Goal: Task Accomplishment & Management: Manage account settings

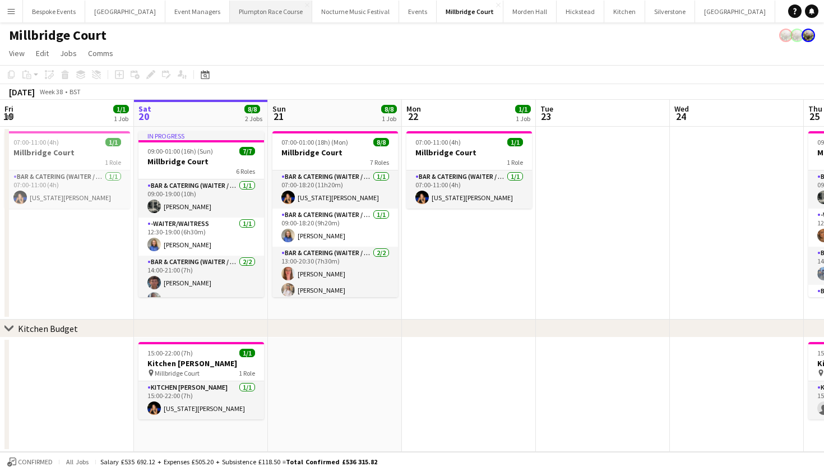
click at [243, 15] on button "Plumpton Race Course Close" at bounding box center [271, 12] width 82 height 22
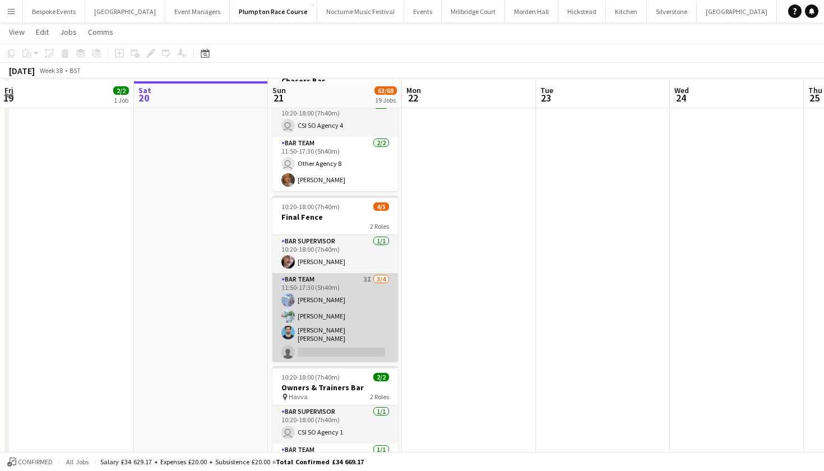
scroll to position [1805, 0]
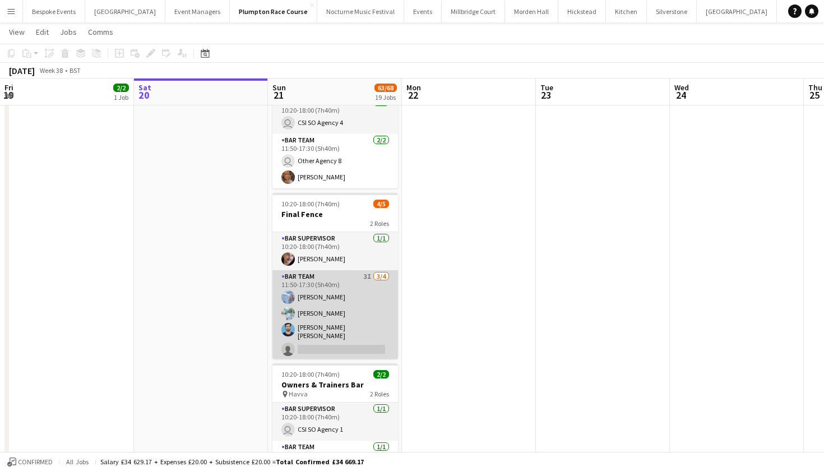
click at [319, 332] on app-card-role "Bar Team 3I [DATE] 11:50-17:30 (5h40m) [PERSON_NAME] [PERSON_NAME] [PERSON_NAME…" at bounding box center [335, 315] width 126 height 90
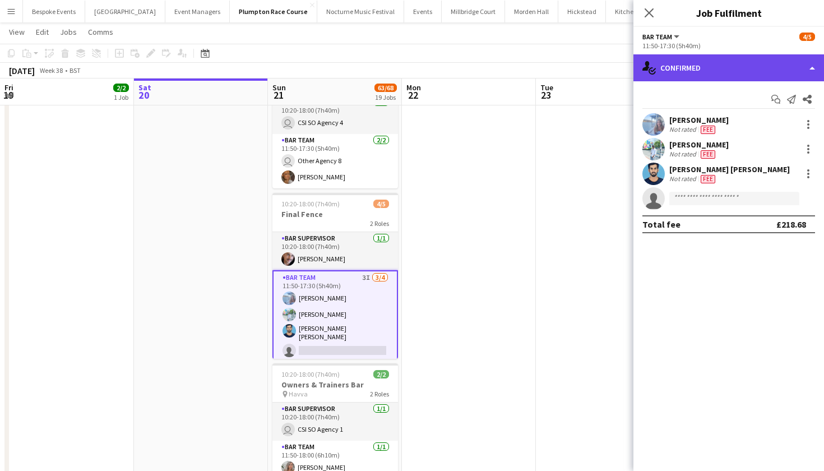
click at [745, 61] on div "single-neutral-actions-check-2 Confirmed" at bounding box center [729, 67] width 191 height 27
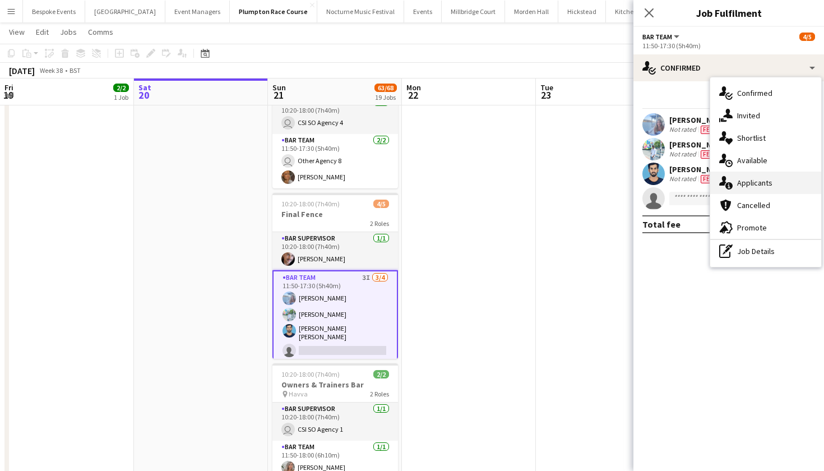
click at [755, 185] on span "Applicants" at bounding box center [754, 183] width 35 height 10
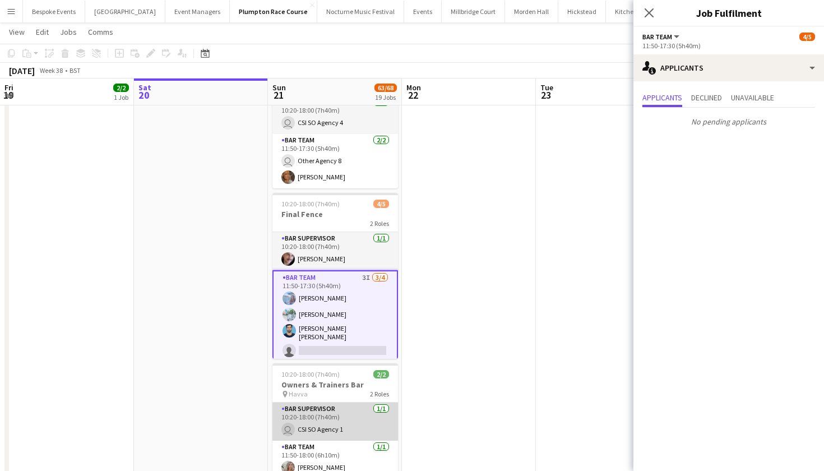
click at [338, 428] on app-card-role "Bar Supervisor [DATE] 10:20-18:00 (7h40m) user CSI SO Agency 1" at bounding box center [335, 422] width 126 height 38
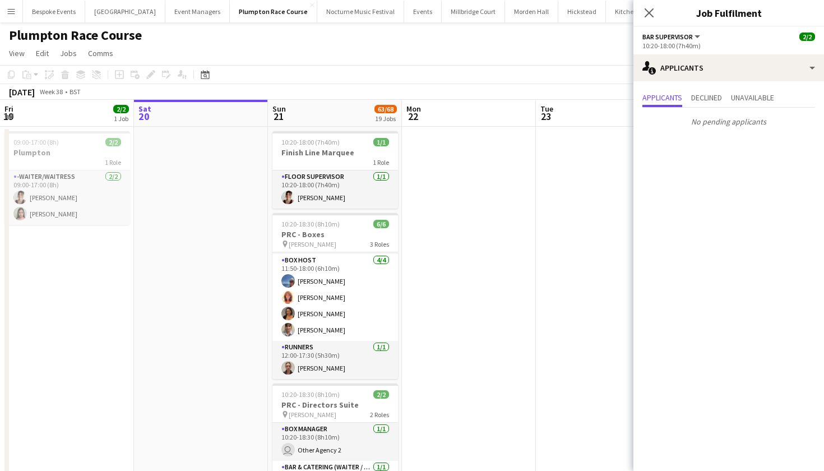
scroll to position [0, 0]
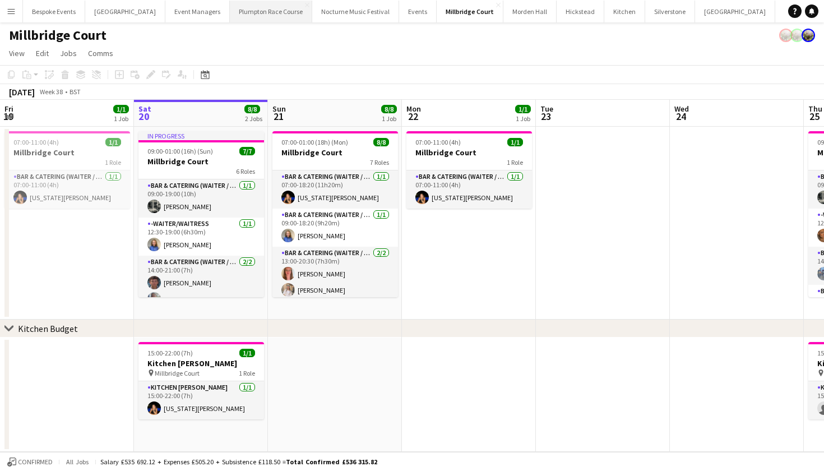
click at [241, 12] on button "Plumpton Race Course Close" at bounding box center [271, 12] width 82 height 22
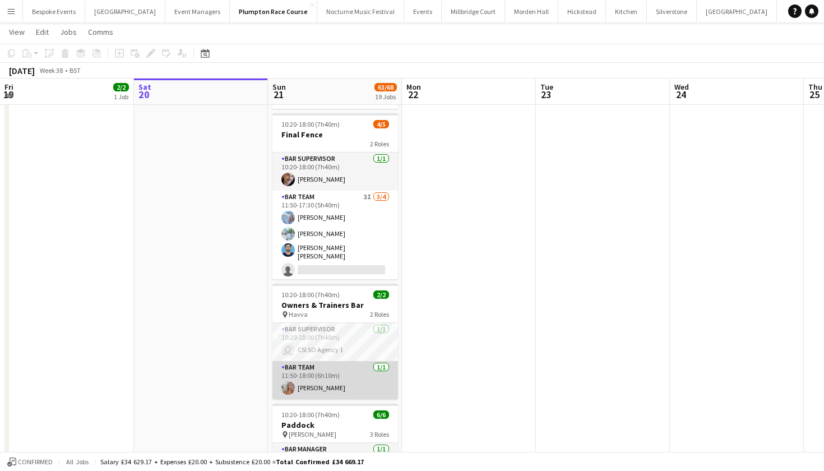
scroll to position [1884, 0]
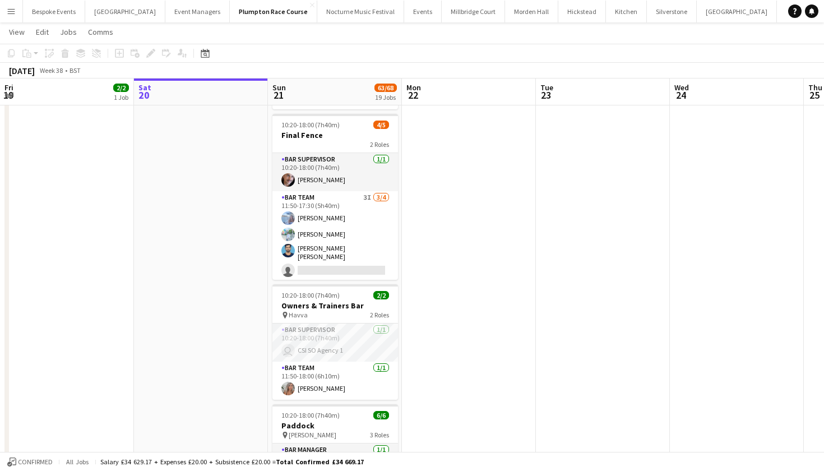
click at [12, 12] on app-icon "Menu" at bounding box center [11, 11] width 9 height 9
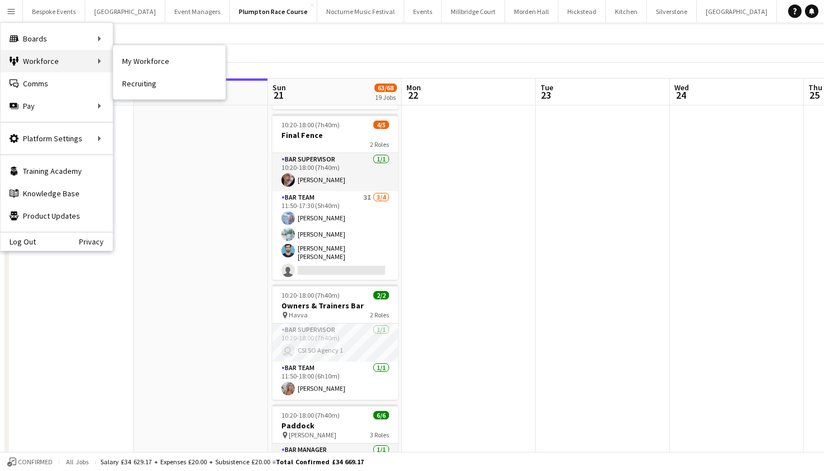
click at [38, 59] on div "Workforce Workforce" at bounding box center [57, 61] width 112 height 22
click at [128, 58] on link "My Workforce" at bounding box center [169, 61] width 112 height 22
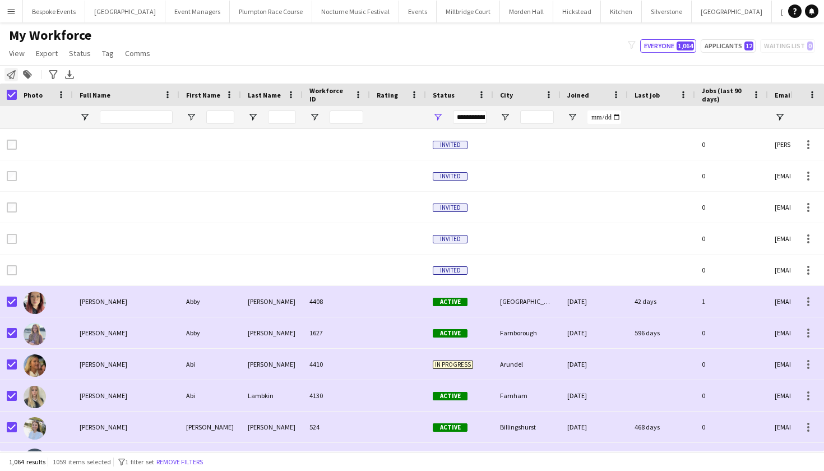
click at [11, 75] on icon "Notify workforce" at bounding box center [11, 74] width 9 height 9
